Goal: Check status: Verify the current state of an ongoing process or item

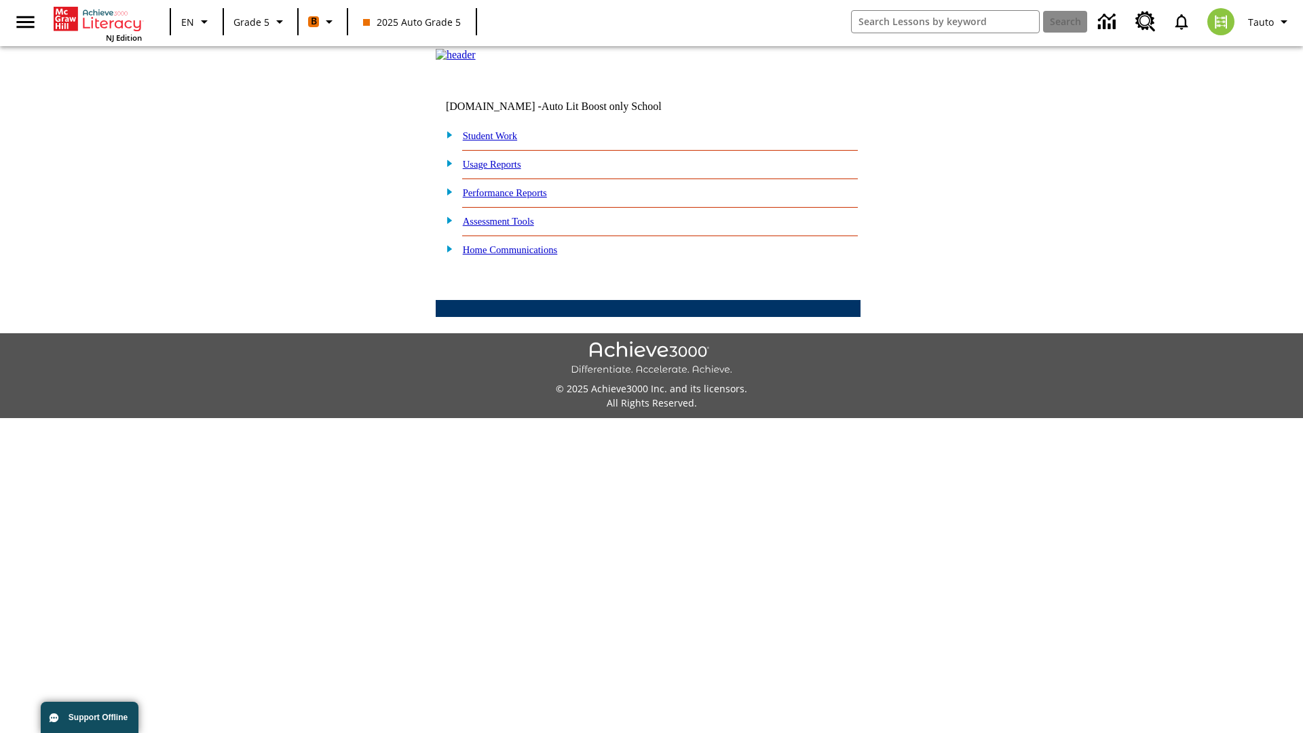
click at [519, 198] on link "Performance Reports" at bounding box center [505, 192] width 84 height 11
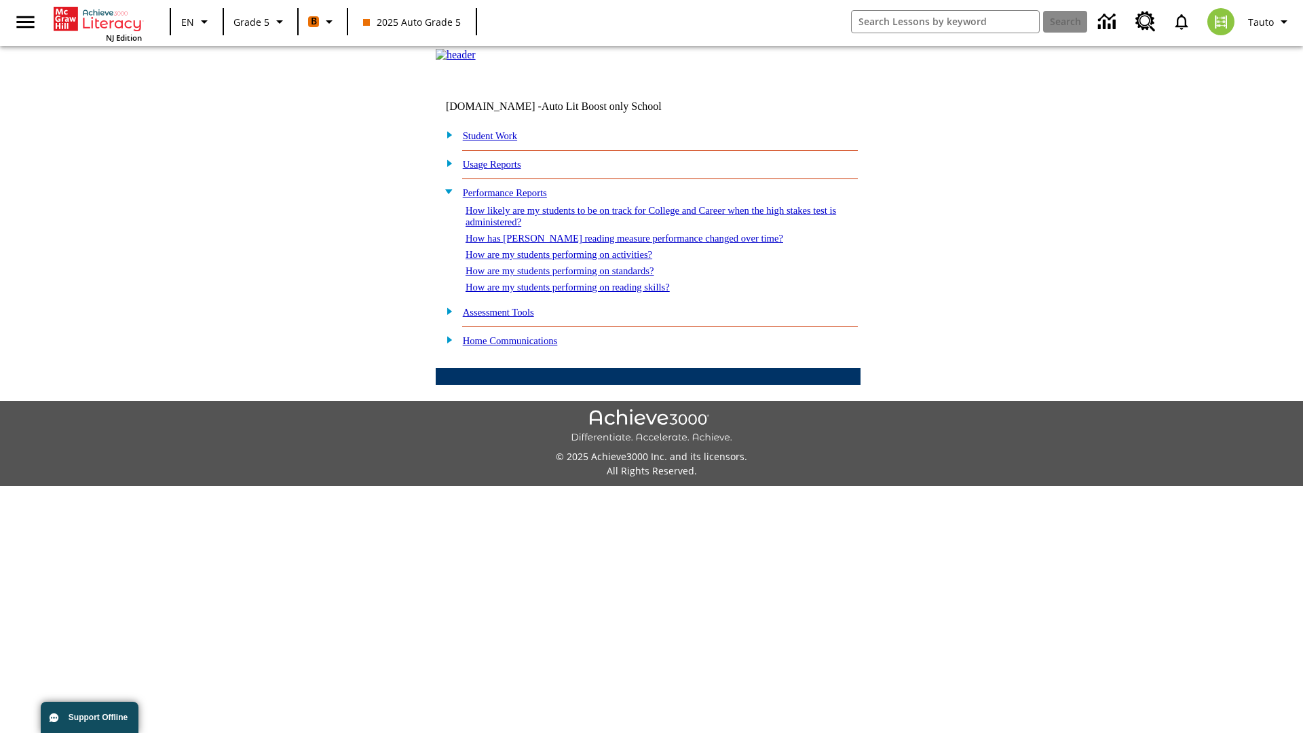
click at [574, 276] on link "How are my students performing on standards?" at bounding box center [560, 270] width 189 height 11
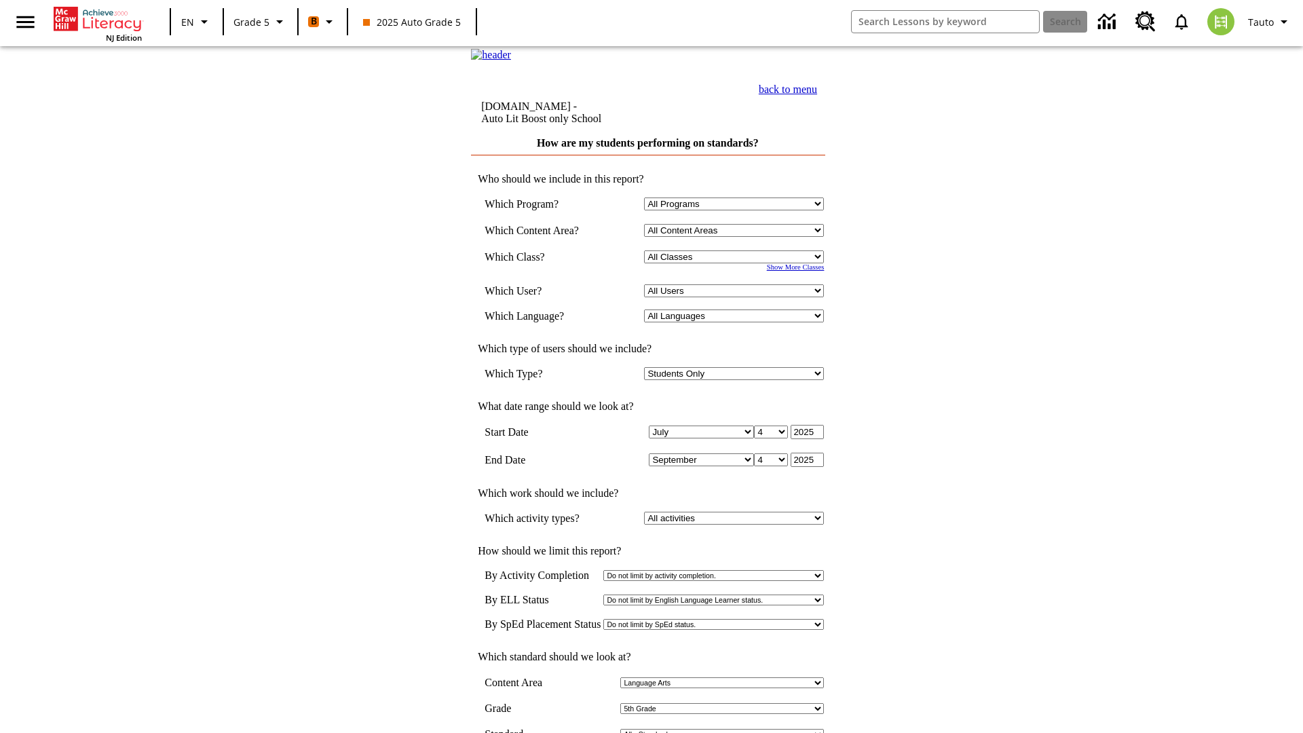
click at [737, 263] on select "Select a Class: All Classes 2025 Auto Grade 5 OL 2025 Auto Grade 6" at bounding box center [734, 256] width 180 height 13
select select "11133131"
click at [737, 297] on select "All Users Cat, Sautoen Cat, Sautoes Cat, Sautoss Donotlogin, Sautoen Twoschools…" at bounding box center [734, 290] width 180 height 13
select select "21437107"
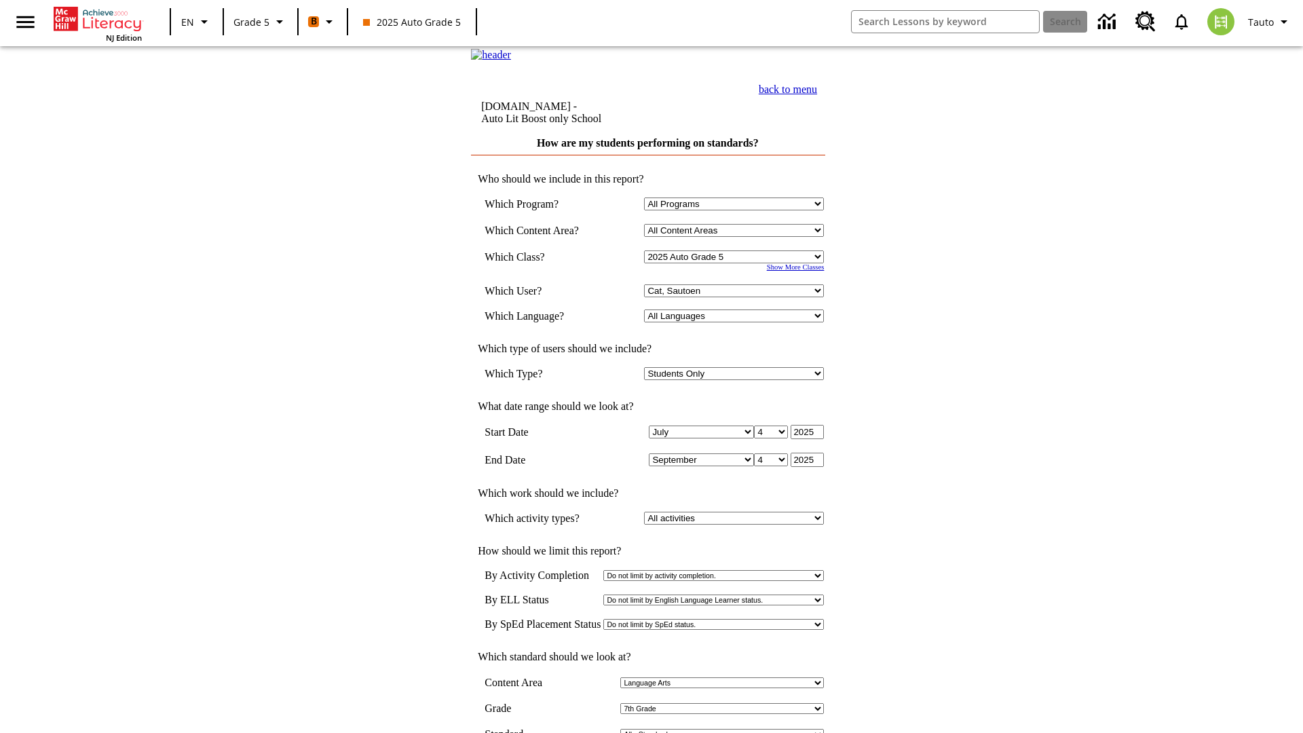
scroll to position [6, 0]
